Goal: Task Accomplishment & Management: Use online tool/utility

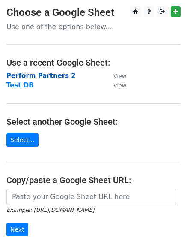
click at [22, 76] on strong "Perform Partners 2" at bounding box center [40, 76] width 69 height 8
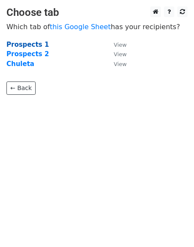
click at [24, 45] on strong "Prospects 1" at bounding box center [27, 45] width 42 height 8
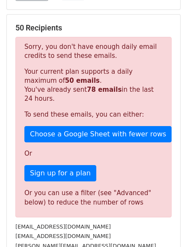
scroll to position [129, 0]
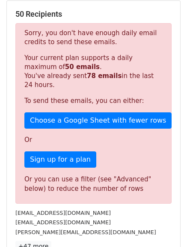
drag, startPoint x: 16, startPoint y: 12, endPoint x: 78, endPoint y: 17, distance: 62.3
click at [78, 17] on h5 "50 Recipients" at bounding box center [93, 13] width 156 height 9
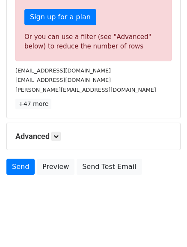
scroll to position [272, 0]
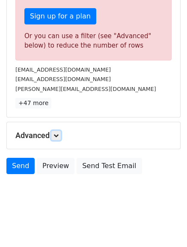
click at [53, 135] on h5 "Advanced" at bounding box center [93, 135] width 156 height 9
click at [57, 133] on icon at bounding box center [56, 135] width 5 height 5
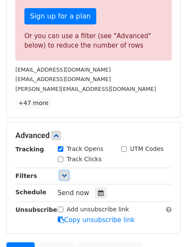
click at [63, 172] on link at bounding box center [64, 175] width 9 height 9
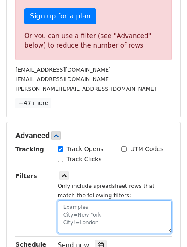
click at [75, 212] on textarea at bounding box center [115, 216] width 114 height 33
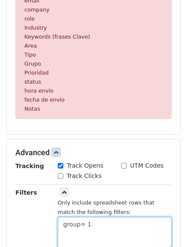
click at [86, 225] on textarea "group= 1" at bounding box center [115, 233] width 114 height 33
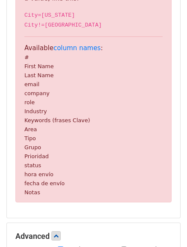
scroll to position [402, 0]
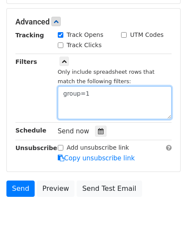
click at [66, 95] on textarea "group=1" at bounding box center [115, 102] width 114 height 33
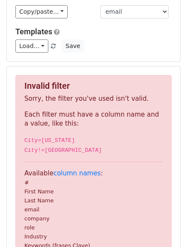
scroll to position [0, 0]
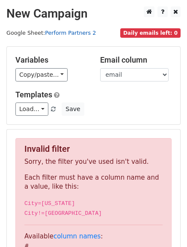
click at [54, 33] on link "Perform Partners 2" at bounding box center [70, 33] width 51 height 6
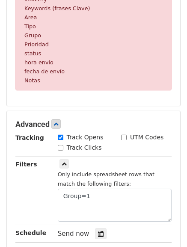
scroll to position [343, 0]
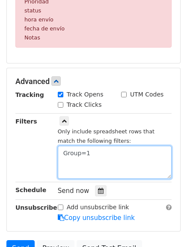
click at [63, 154] on textarea "Group=1" at bounding box center [115, 162] width 114 height 33
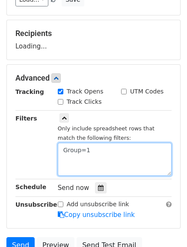
scroll to position [102, 0]
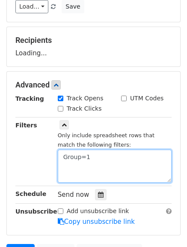
click at [102, 157] on textarea "Group=1" at bounding box center [115, 166] width 114 height 33
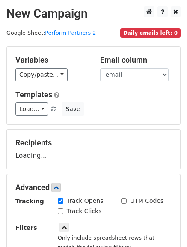
scroll to position [43, 0]
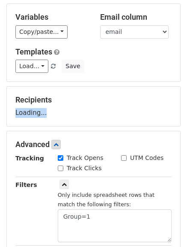
drag, startPoint x: 12, startPoint y: 111, endPoint x: 51, endPoint y: 127, distance: 41.3
click at [51, 123] on div "Recipients Loading..." at bounding box center [94, 106] width 174 height 39
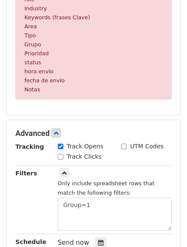
scroll to position [300, 0]
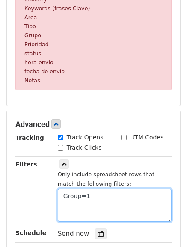
click at [71, 195] on textarea "Group=1" at bounding box center [115, 204] width 114 height 33
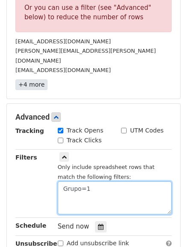
type textarea "Grupo=1"
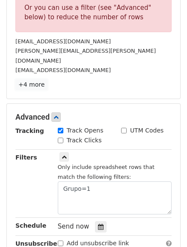
click at [30, 79] on link "+4 more" at bounding box center [31, 84] width 32 height 11
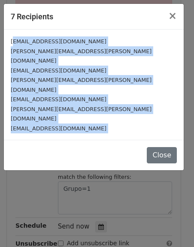
drag, startPoint x: 12, startPoint y: 42, endPoint x: 95, endPoint y: 132, distance: 122.8
click at [95, 132] on div "7 Recipients × [EMAIL_ADDRESS][DOMAIN_NAME] [PERSON_NAME][DOMAIN_NAME][EMAIL_AD…" at bounding box center [93, 86] width 180 height 167
drag, startPoint x: 169, startPoint y: 132, endPoint x: 169, endPoint y: 139, distance: 7.3
click at [169, 147] on button "Close" at bounding box center [162, 155] width 30 height 16
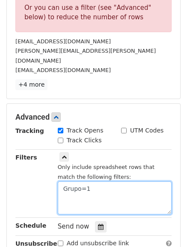
drag, startPoint x: 62, startPoint y: 179, endPoint x: 95, endPoint y: 190, distance: 34.7
click at [95, 190] on textarea "Grupo=1" at bounding box center [115, 197] width 114 height 33
click at [67, 186] on textarea "Grupo=1" at bounding box center [115, 197] width 114 height 33
